Goal: Task Accomplishment & Management: Complete application form

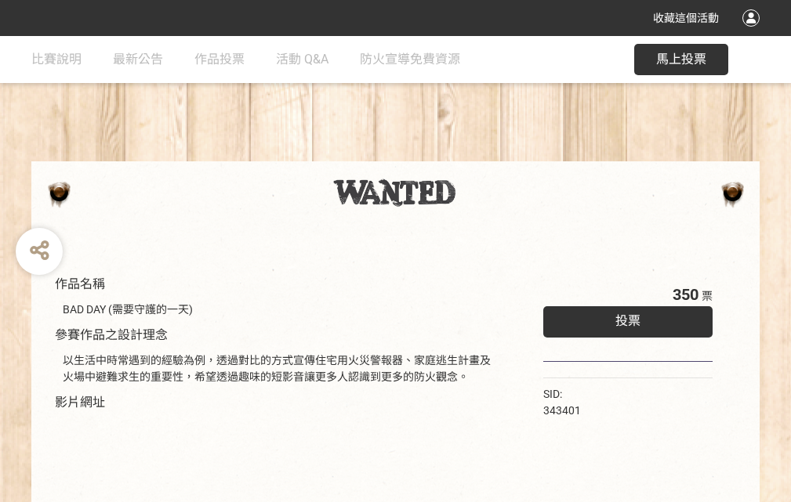
click at [753, 33] on div "收藏這個活動" at bounding box center [395, 18] width 791 height 36
click at [490, 154] on div "作品名稱 BAD DAY (需要守護的一天) 參賽作品之設計理念 以生活中時常遇到的經驗為例，透過對比的方式宣傳住宅用火災警報器、家庭逃生計畫及火場中避難求生…" at bounding box center [395, 365] width 791 height 659
click at [624, 317] on span "投票" at bounding box center [627, 321] width 25 height 15
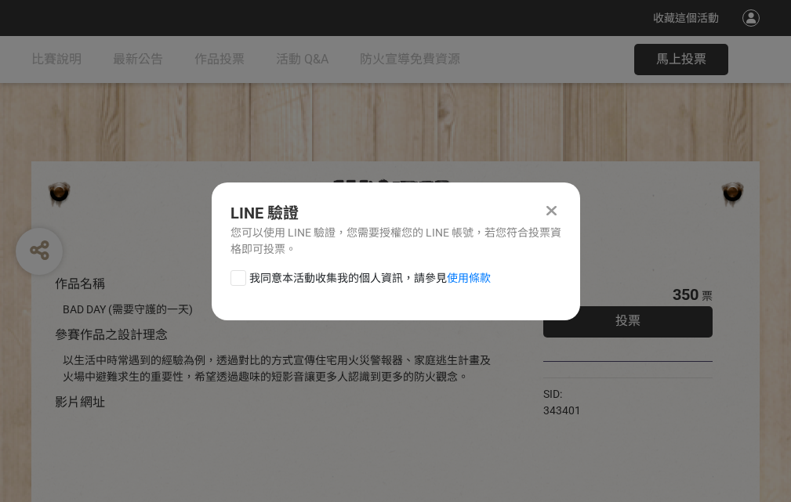
click at [237, 275] on div at bounding box center [238, 278] width 16 height 16
checkbox input "true"
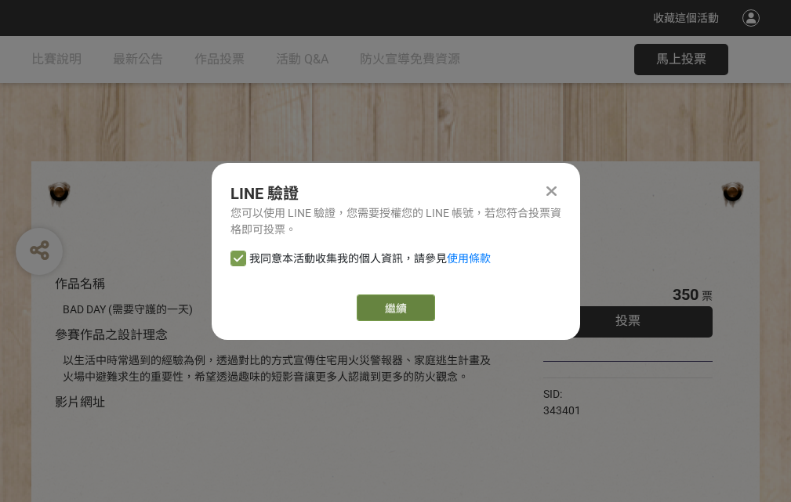
click at [394, 308] on link "繼續" at bounding box center [396, 308] width 78 height 27
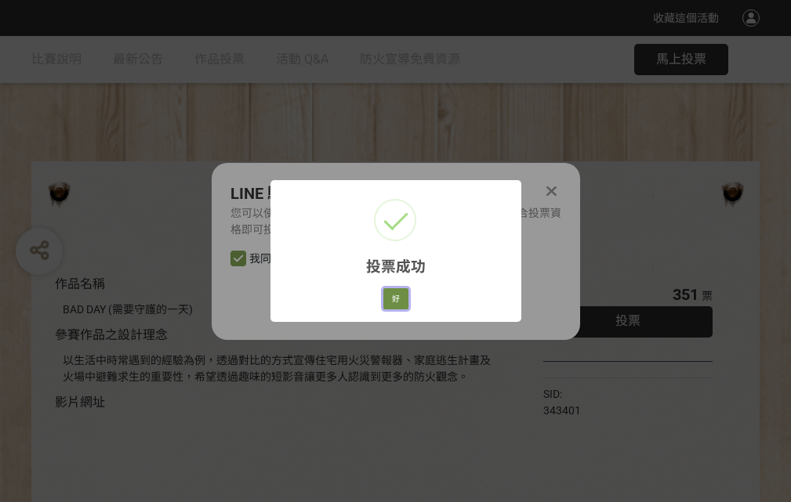
click at [391, 296] on button "好" at bounding box center [395, 299] width 25 height 22
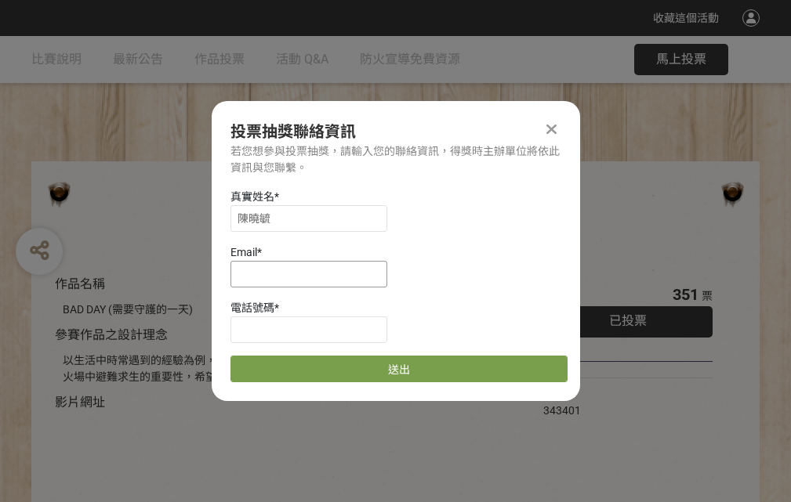
click at [314, 274] on input at bounding box center [308, 274] width 157 height 27
type input "[EMAIL_ADDRESS][DOMAIN_NAME]"
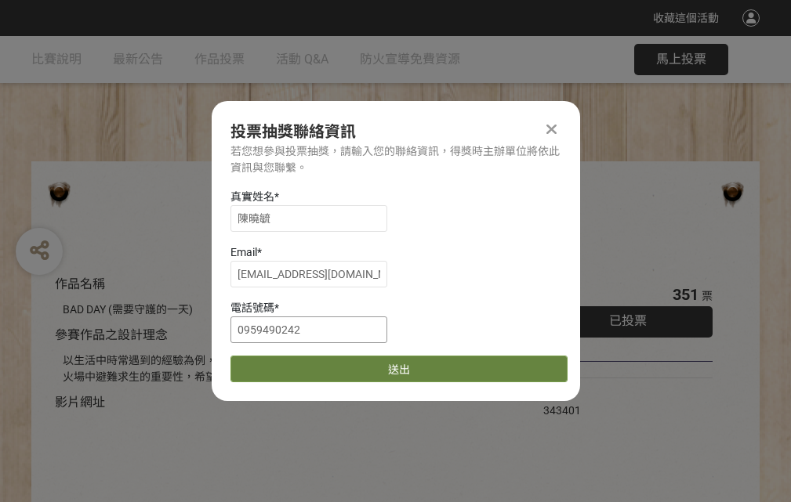
type input "0959490242"
click at [275, 364] on button "送出" at bounding box center [398, 369] width 337 height 27
